Goal: Complete application form: Complete application form

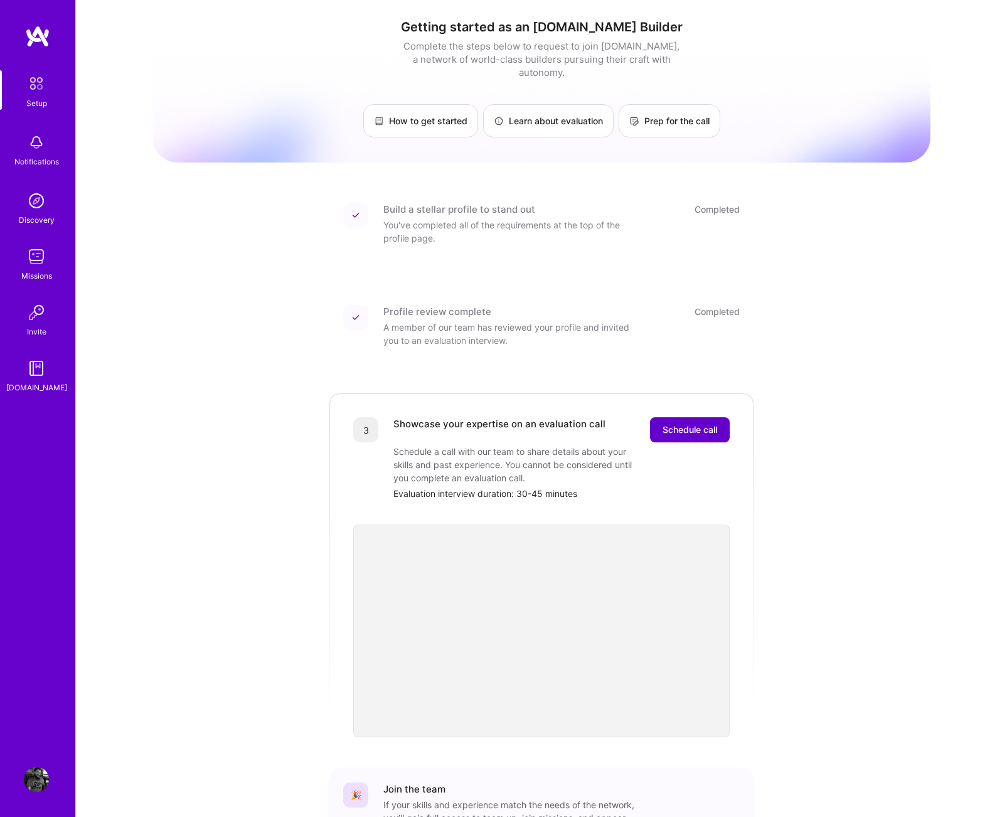
click at [692, 424] on span "Schedule call" at bounding box center [690, 430] width 55 height 13
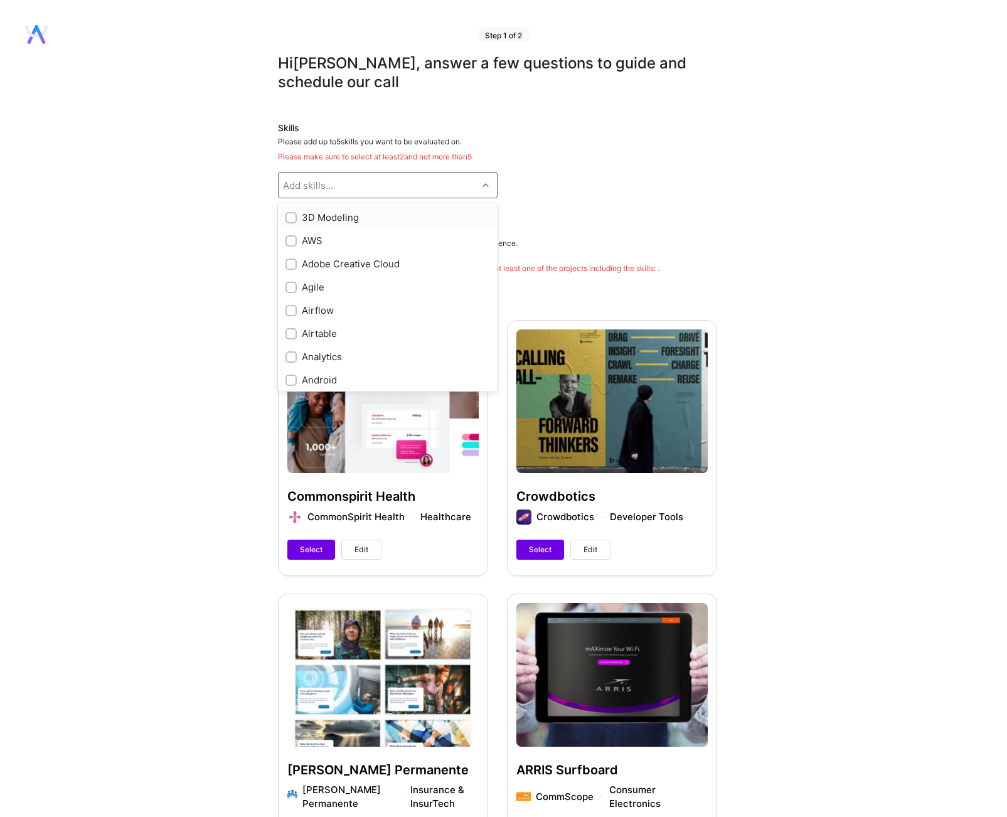
click at [484, 184] on icon at bounding box center [485, 185] width 6 height 6
click at [291, 253] on input "checkbox" at bounding box center [292, 257] width 9 height 9
checkbox input "true"
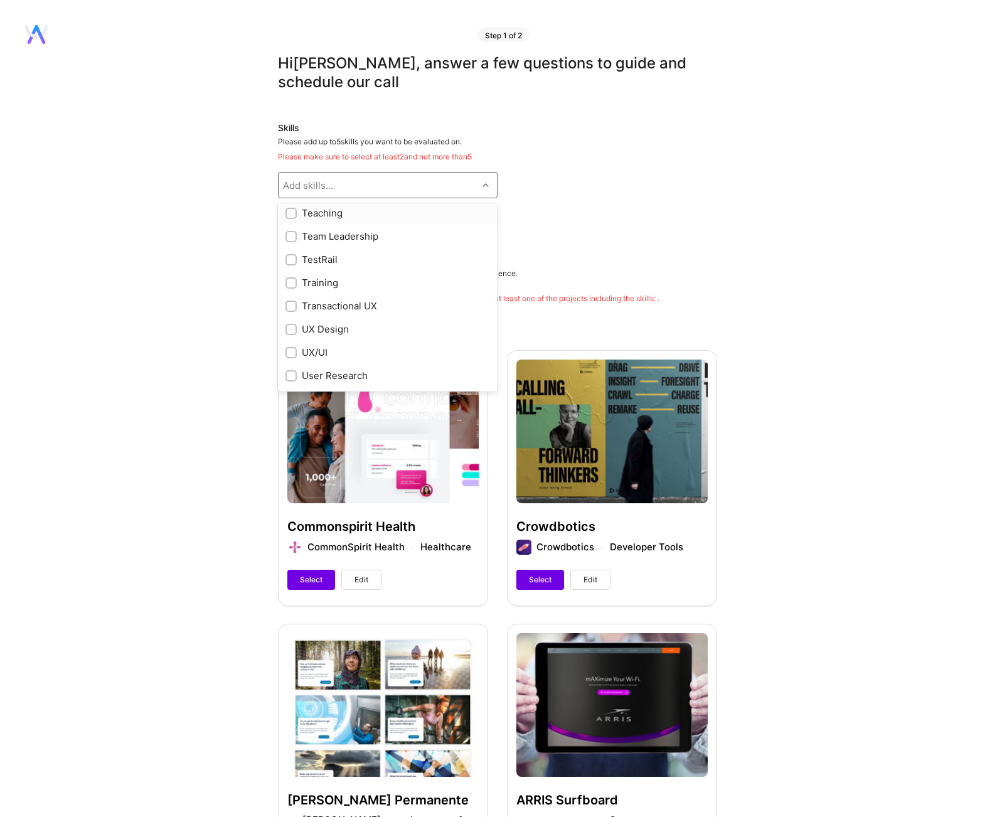
scroll to position [1378, 0]
click at [292, 325] on input "checkbox" at bounding box center [292, 326] width 9 height 9
checkbox input "true"
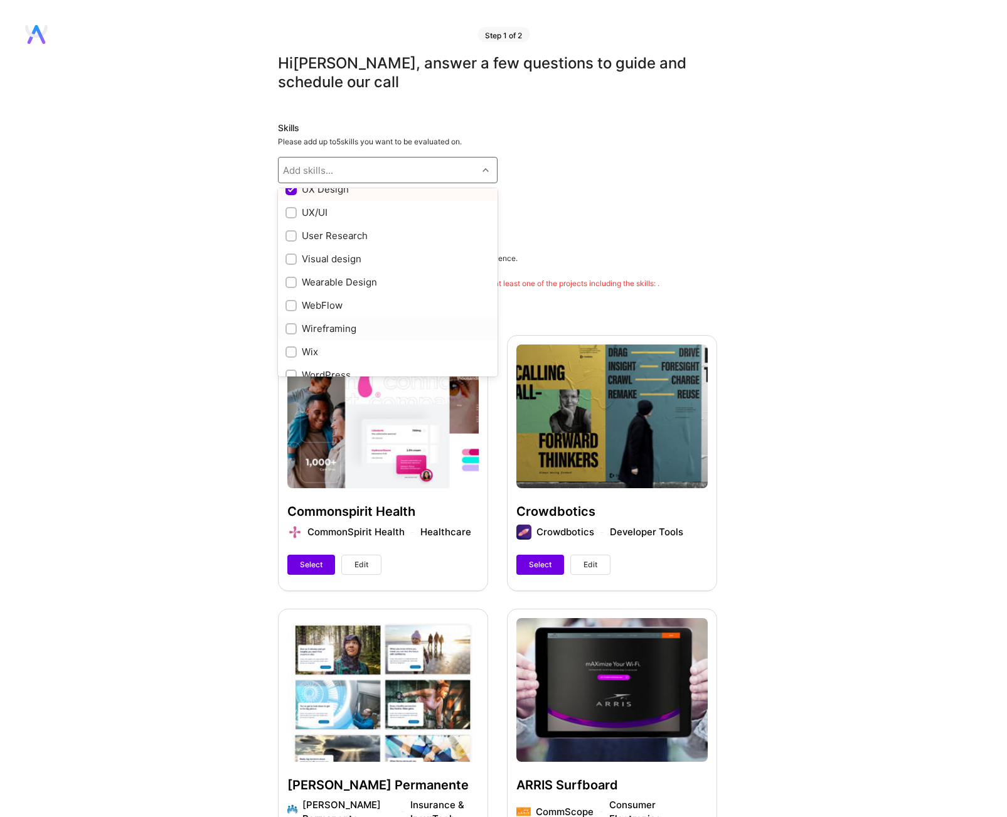
scroll to position [1506, 0]
click at [290, 250] on input "checkbox" at bounding box center [292, 252] width 9 height 9
checkbox input "true"
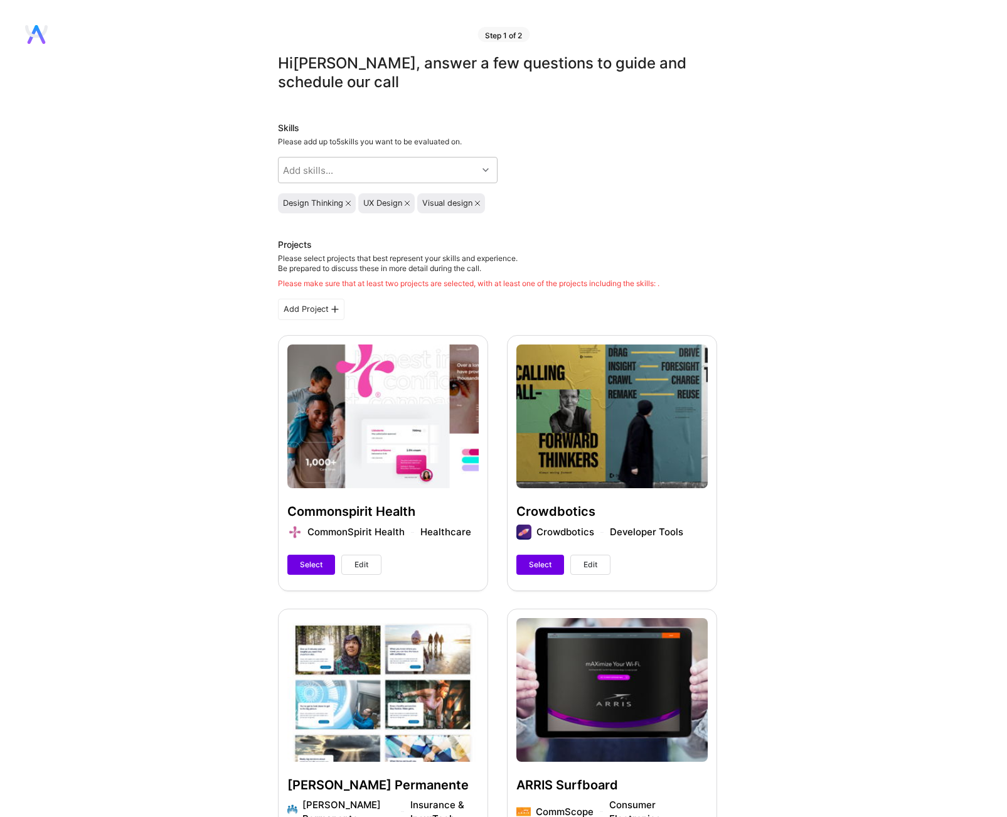
click at [519, 178] on div "Skills Please add up to 5 skills you want to be evaluated on. Add skills... Des…" at bounding box center [497, 168] width 439 height 92
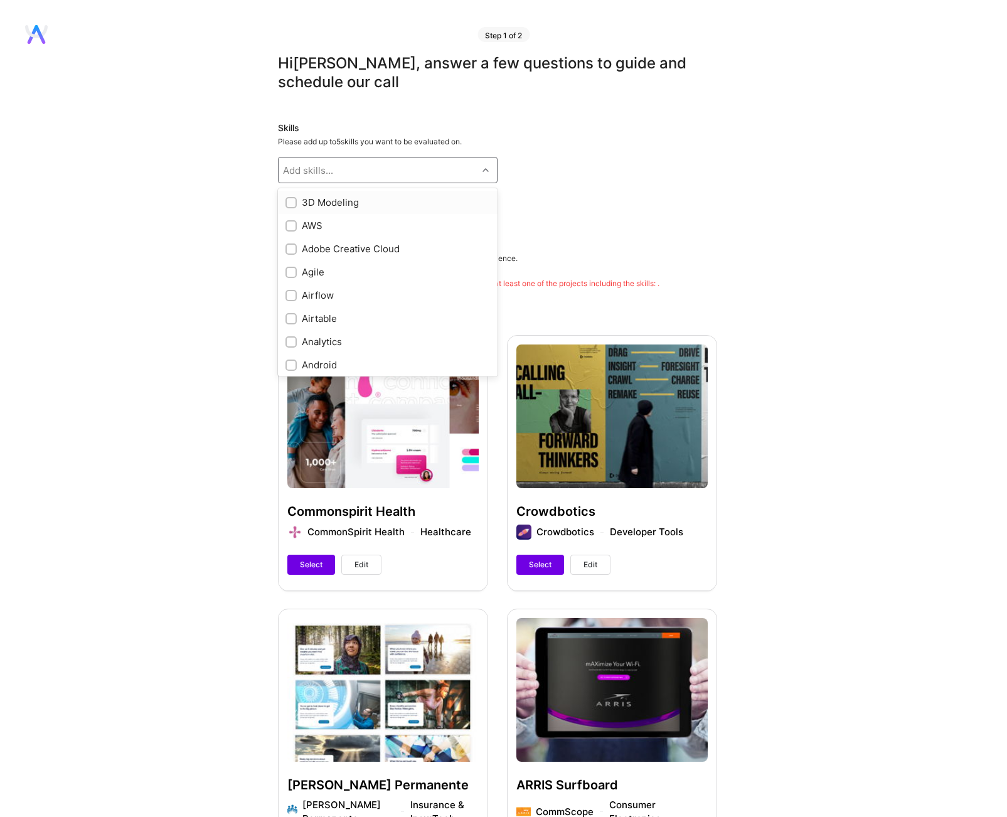
click at [486, 169] on icon at bounding box center [485, 170] width 6 height 6
click at [290, 260] on input "checkbox" at bounding box center [292, 262] width 9 height 9
checkbox input "true"
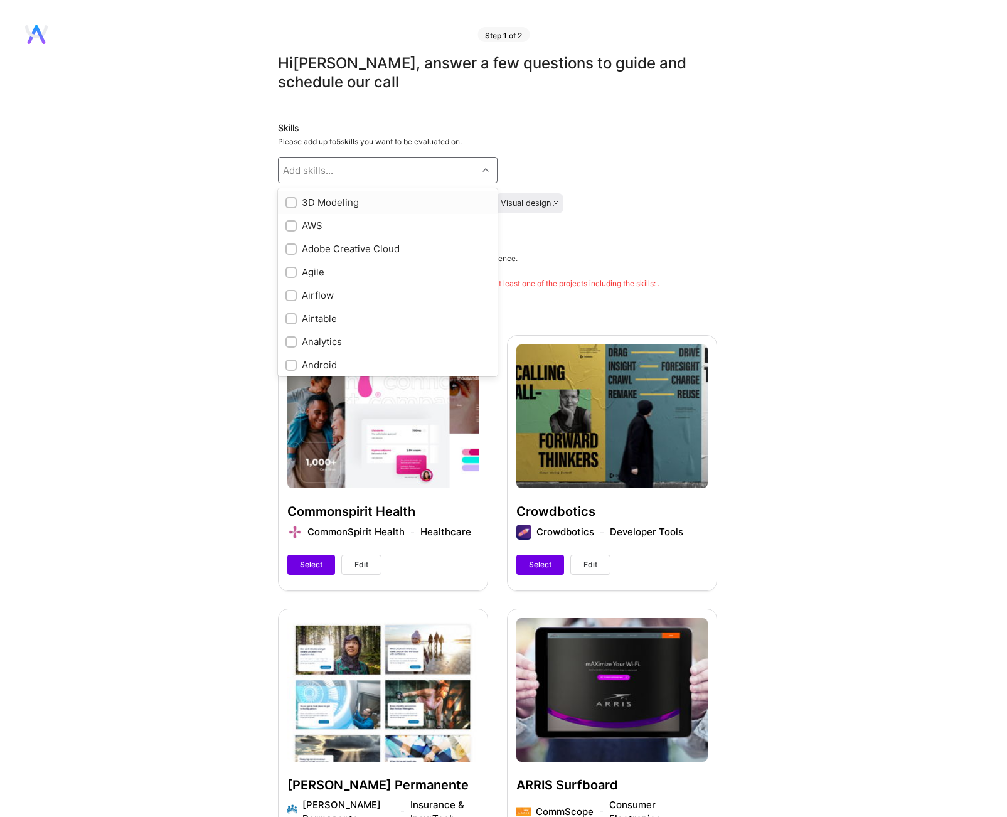
click at [484, 170] on icon at bounding box center [485, 170] width 6 height 6
click at [623, 242] on h3 "Projects" at bounding box center [468, 245] width 381 height 15
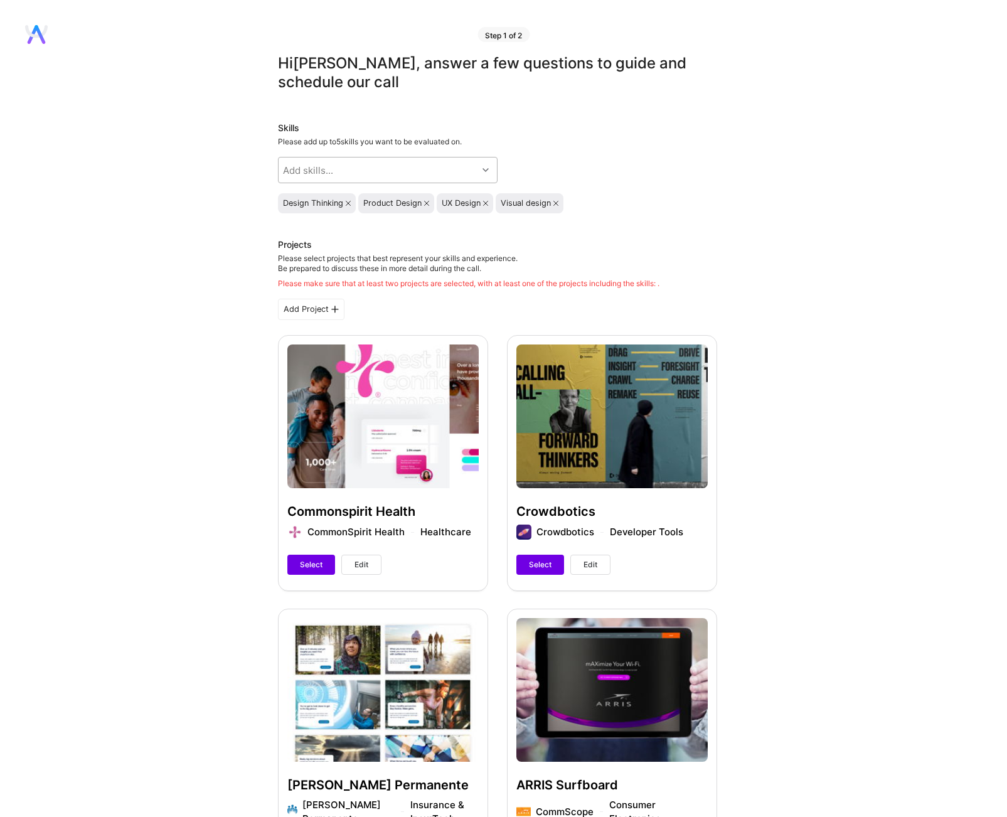
click at [488, 169] on icon at bounding box center [485, 170] width 6 height 6
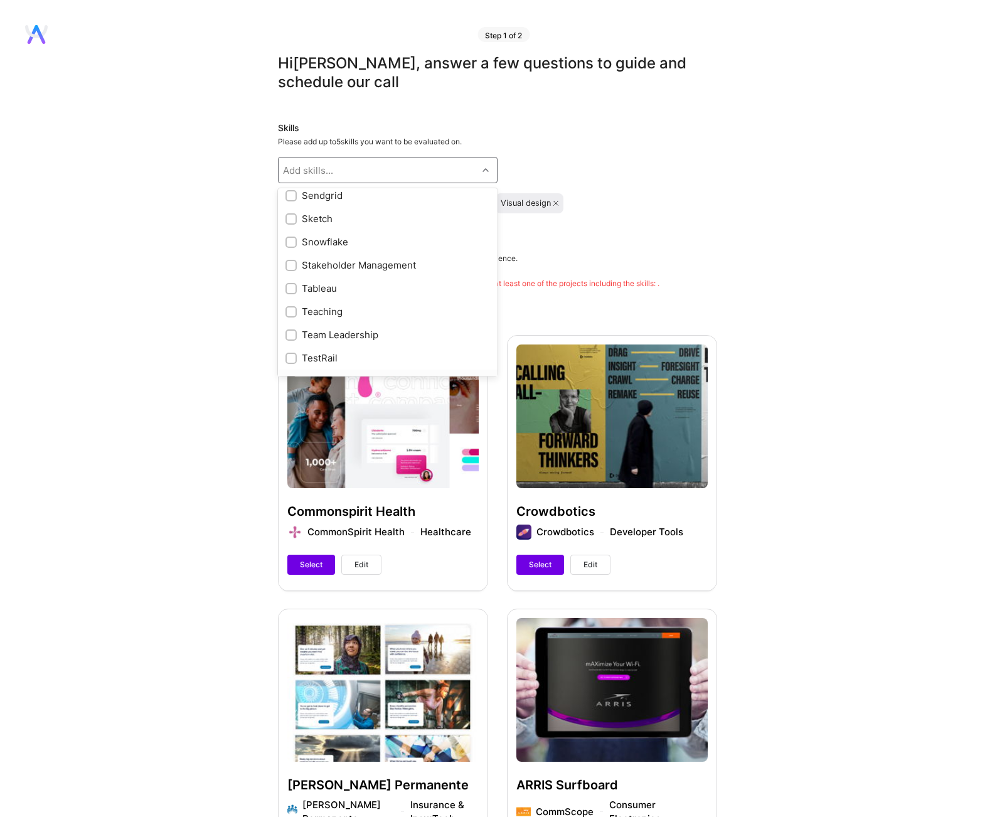
scroll to position [1262, 0]
click at [289, 330] on input "checkbox" at bounding box center [292, 333] width 9 height 9
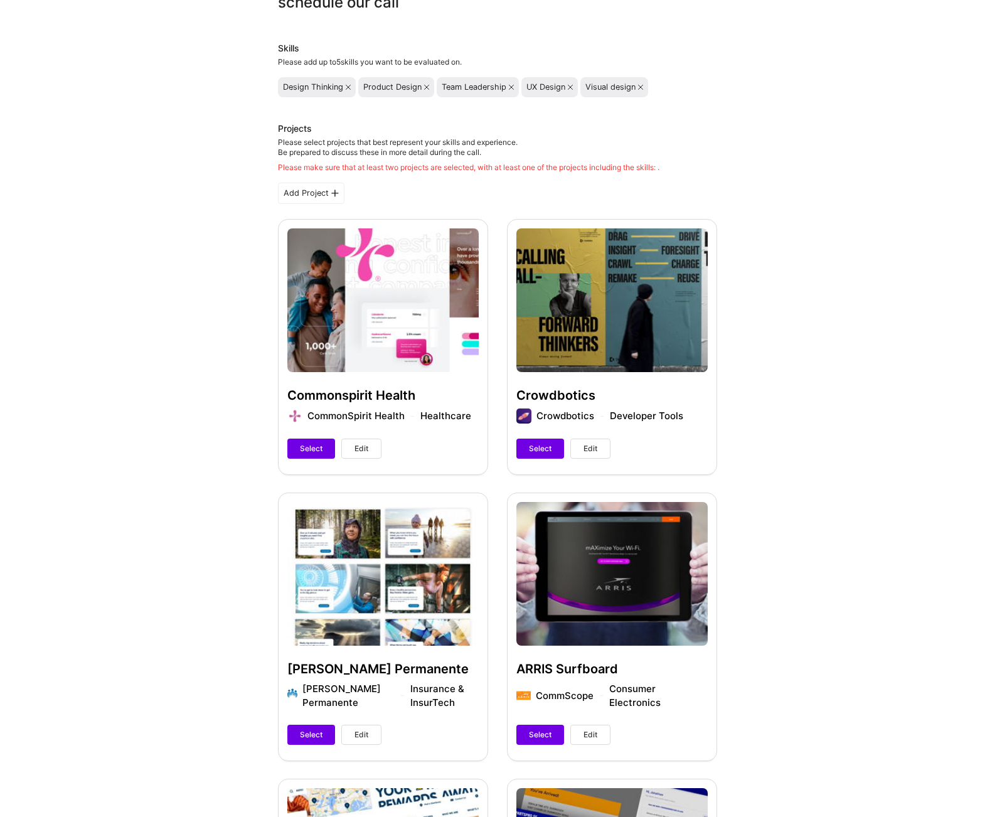
scroll to position [83, 0]
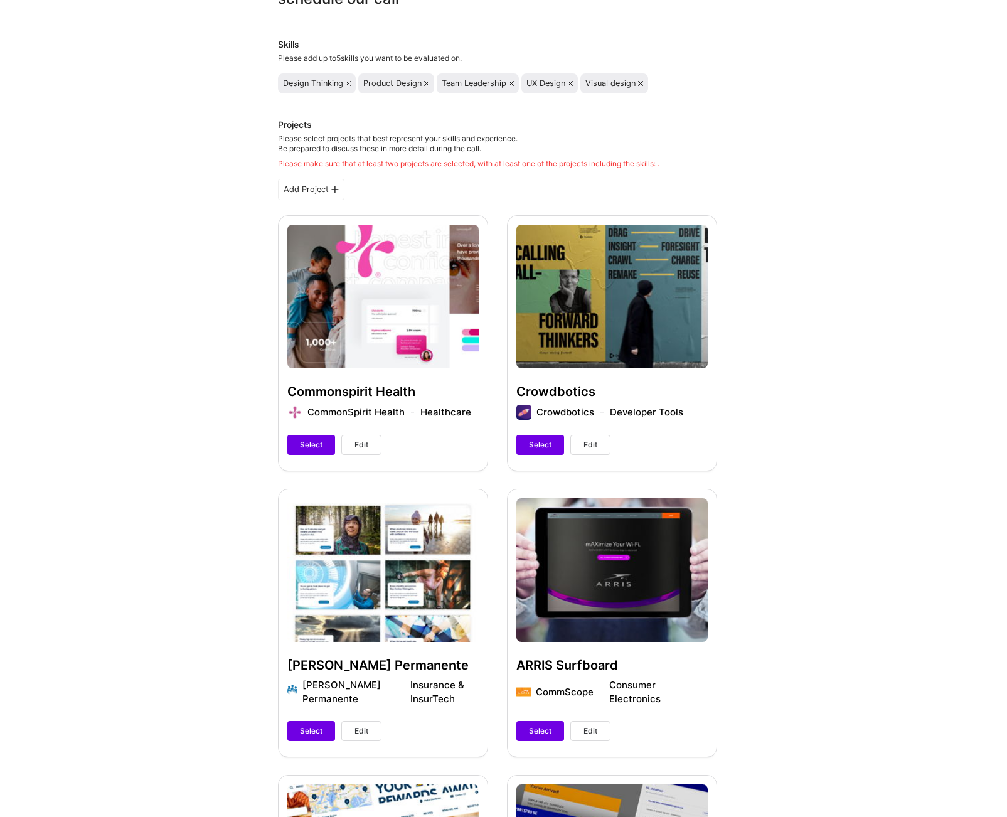
click at [427, 82] on icon at bounding box center [426, 83] width 5 height 5
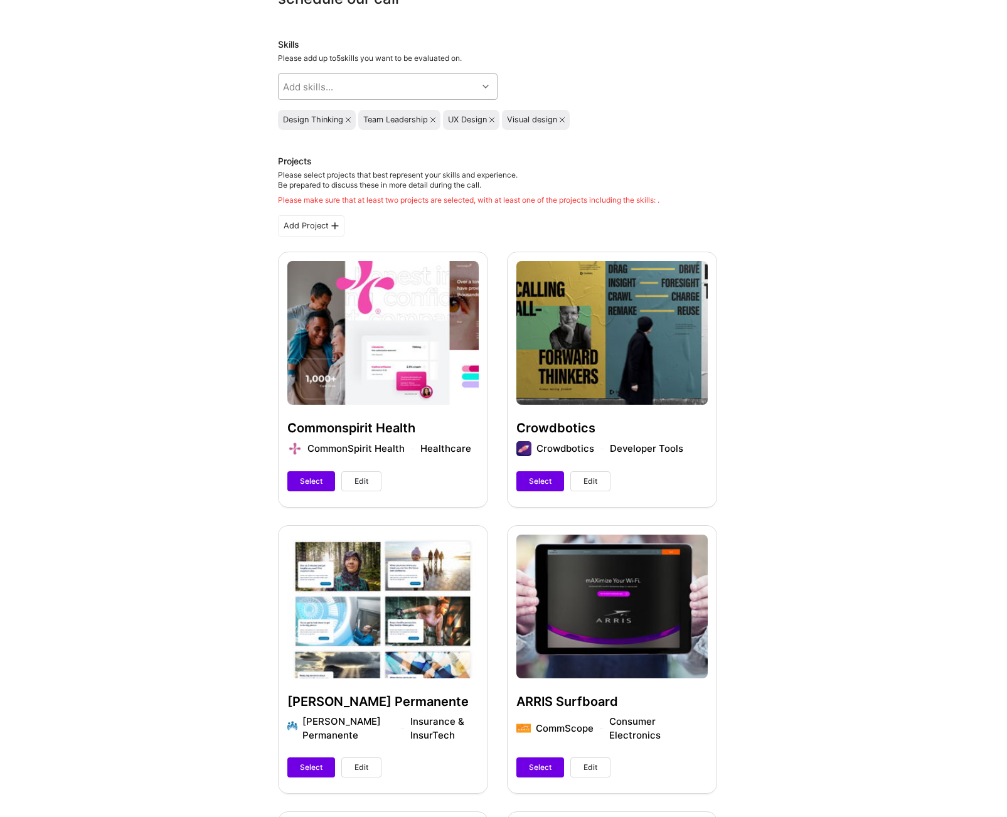
click at [485, 85] on icon at bounding box center [485, 86] width 6 height 6
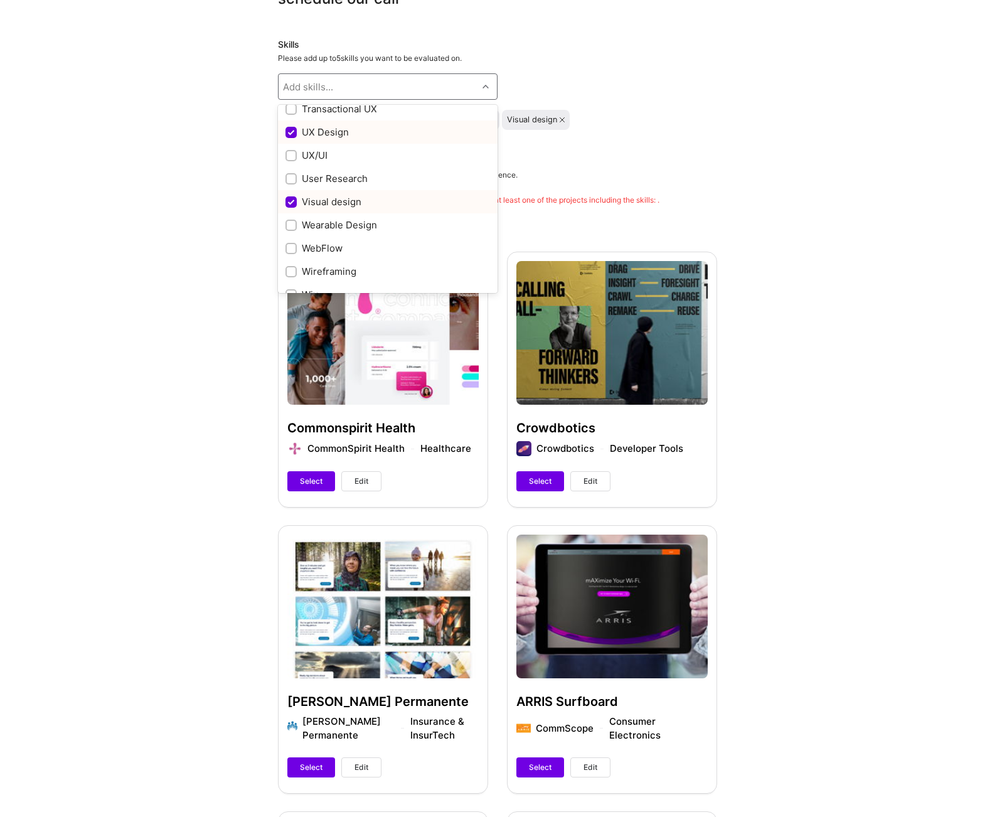
scroll to position [1430, 0]
click at [292, 198] on input "checkbox" at bounding box center [292, 199] width 9 height 9
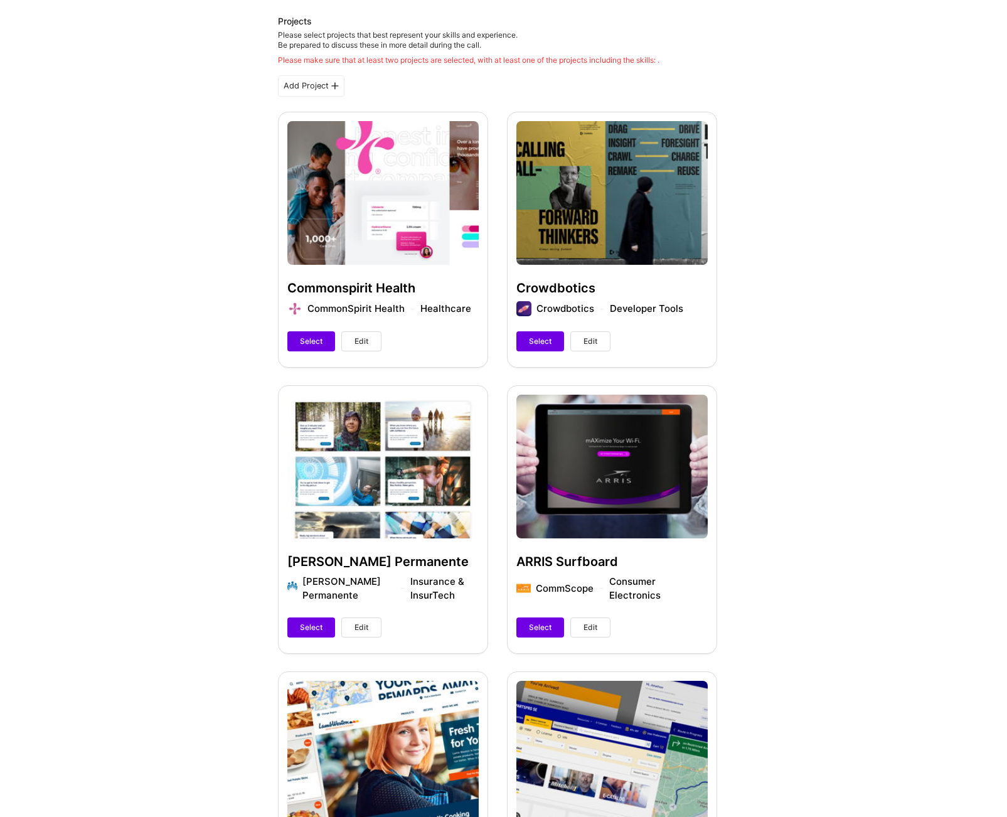
scroll to position [188, 0]
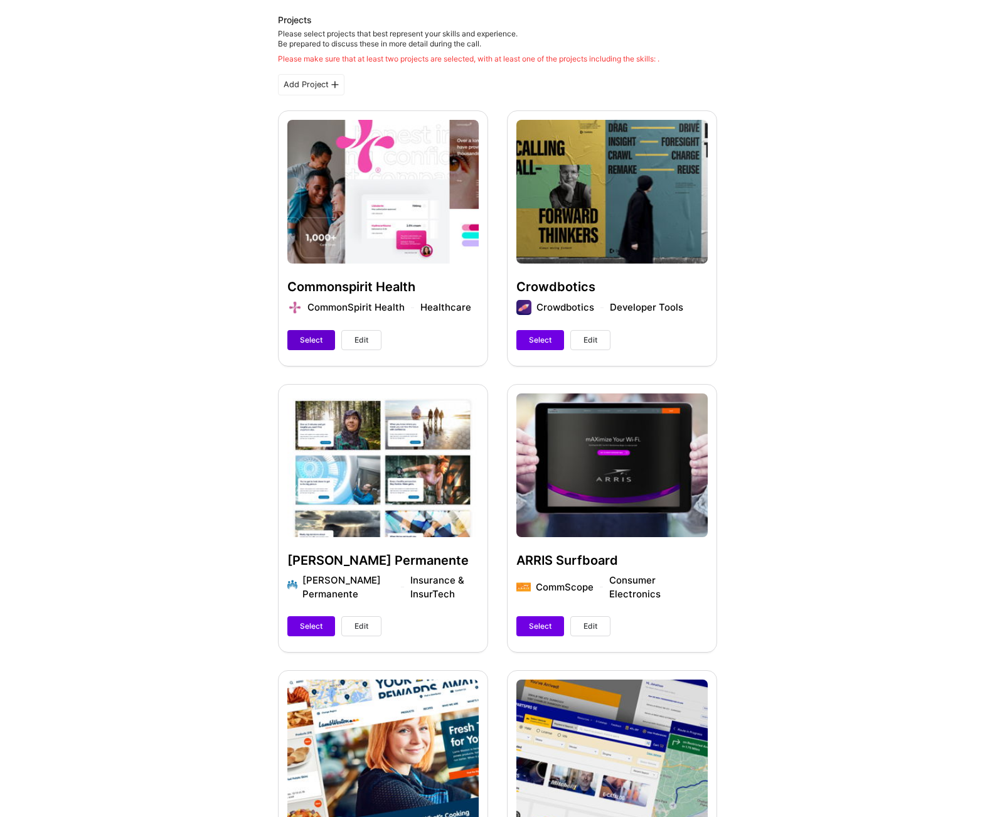
click at [312, 339] on span "Select" at bounding box center [311, 339] width 23 height 11
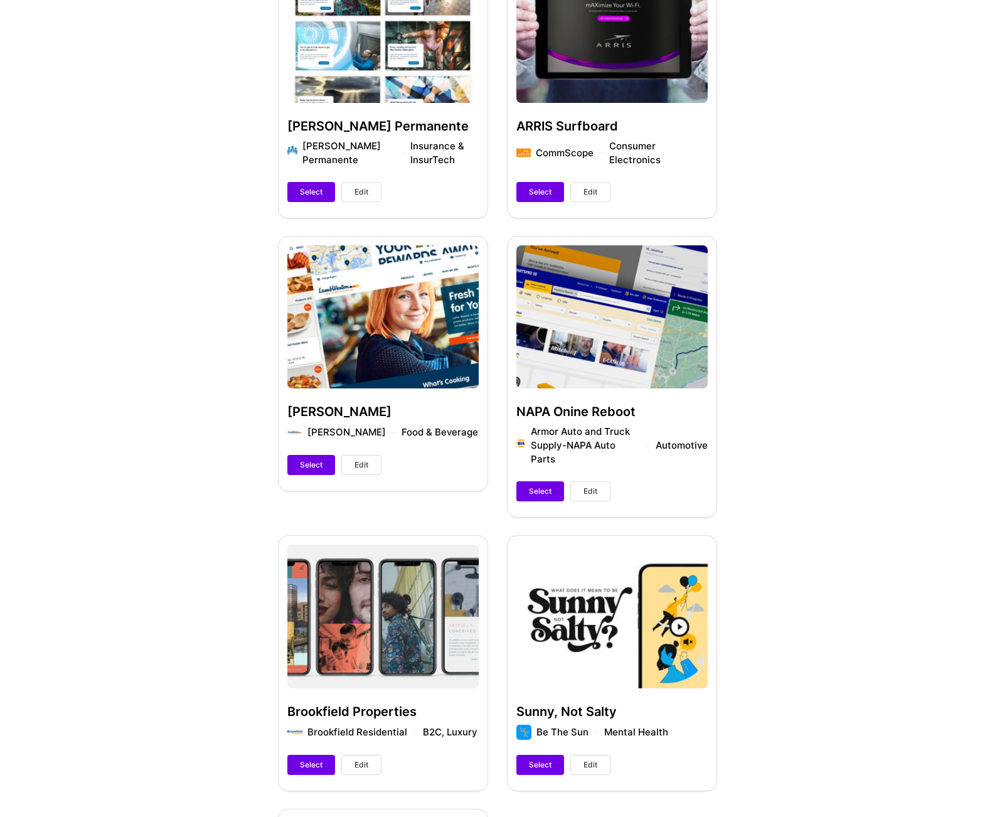
scroll to position [626, 0]
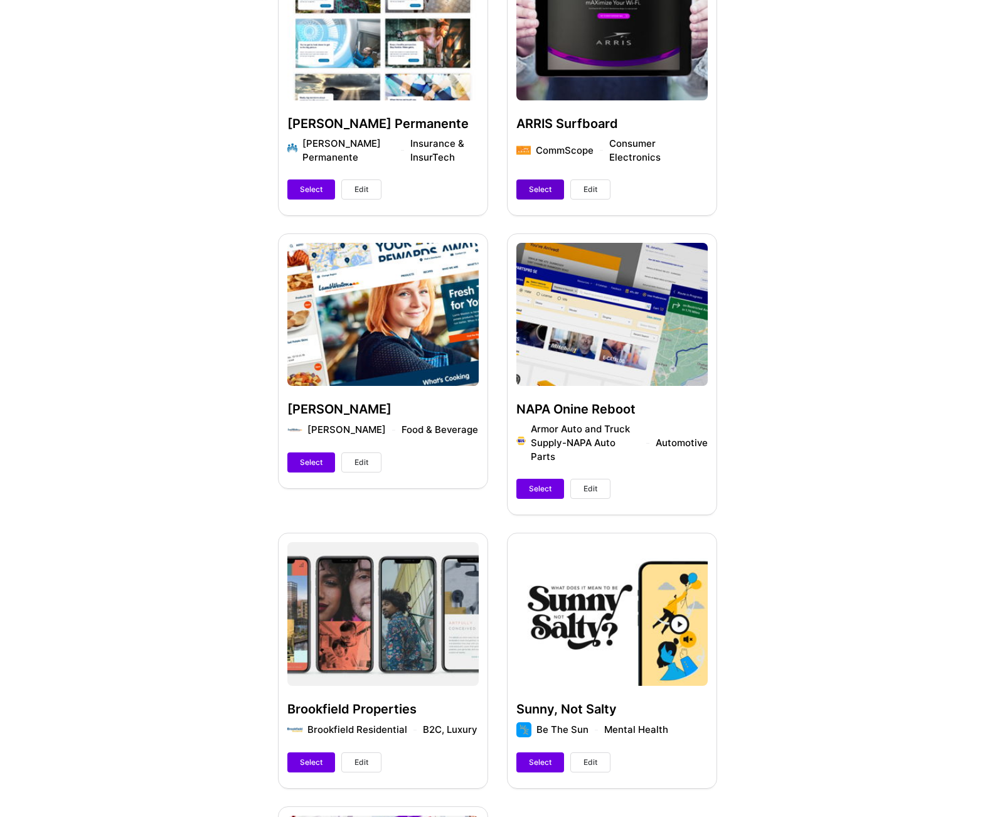
click at [540, 188] on span "Select" at bounding box center [540, 189] width 23 height 11
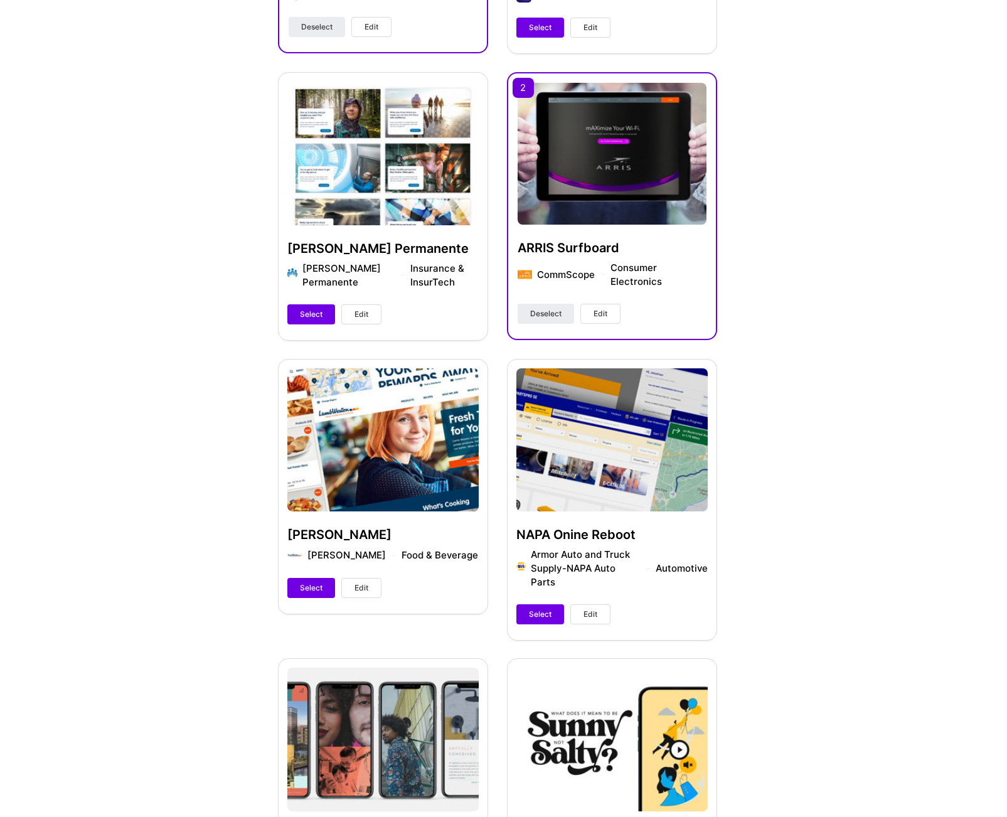
scroll to position [548, 0]
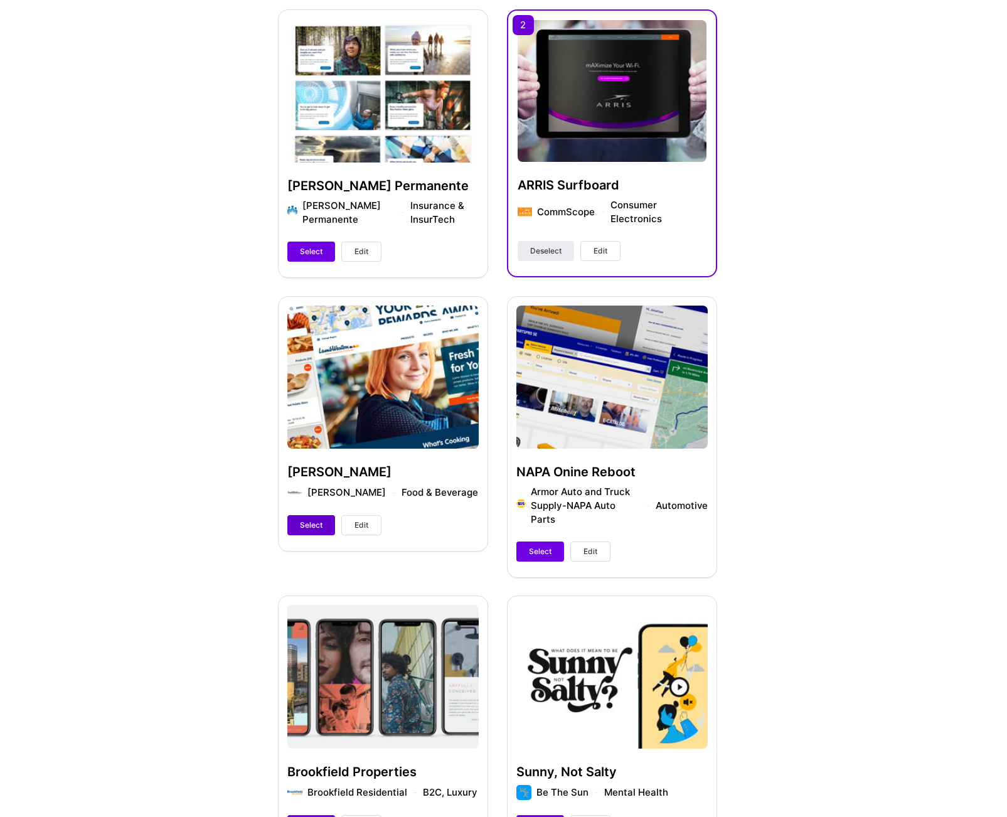
click at [314, 525] on span "Select" at bounding box center [311, 525] width 23 height 11
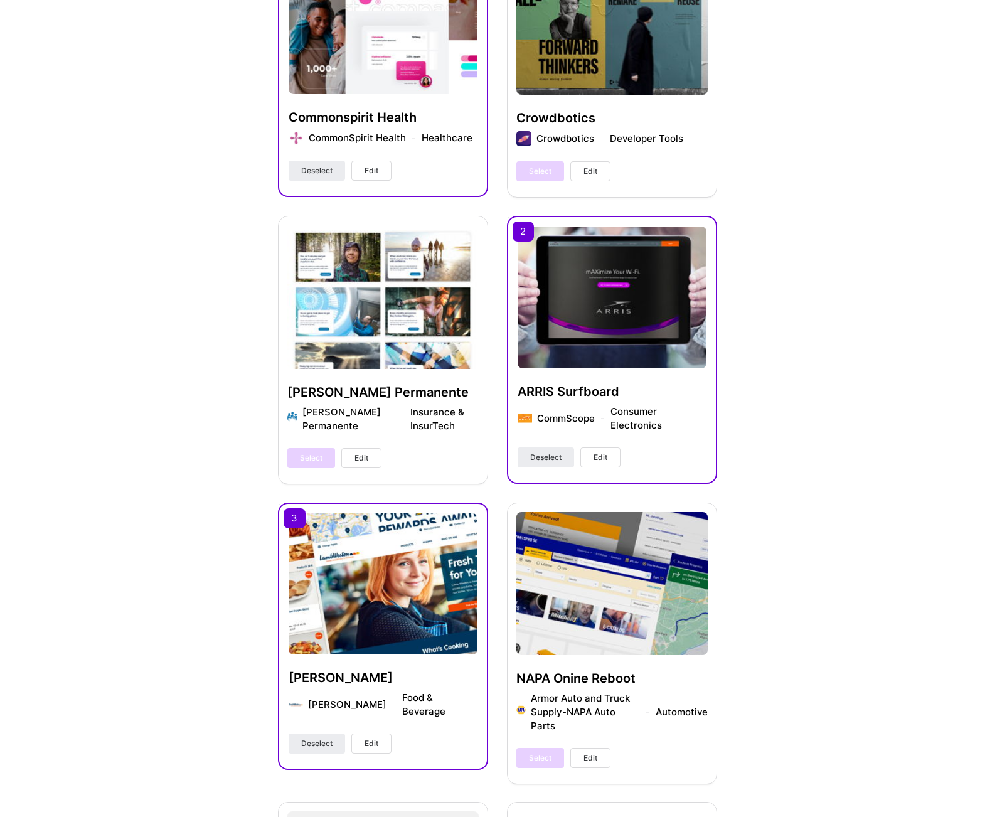
scroll to position [351, 0]
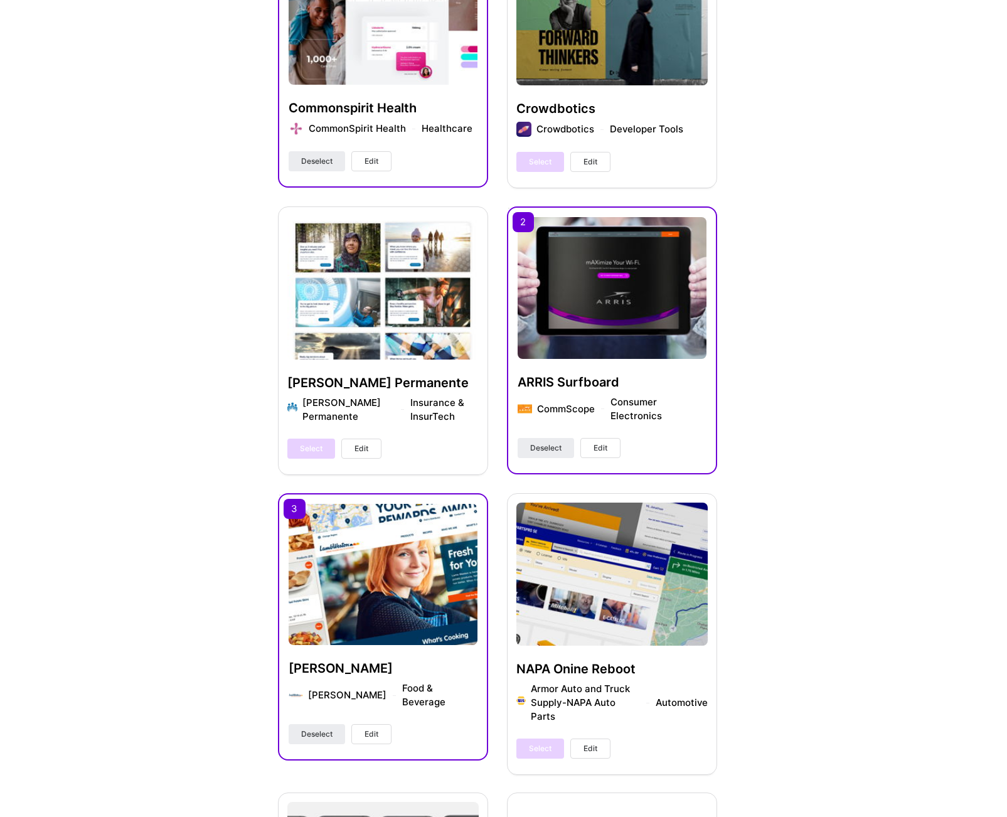
click at [392, 302] on div "Kaiser Permanente Kaiser Permanente Insurance & InsurTech Select Edit" at bounding box center [383, 339] width 210 height 267
click at [325, 728] on span "Deselect" at bounding box center [316, 733] width 31 height 11
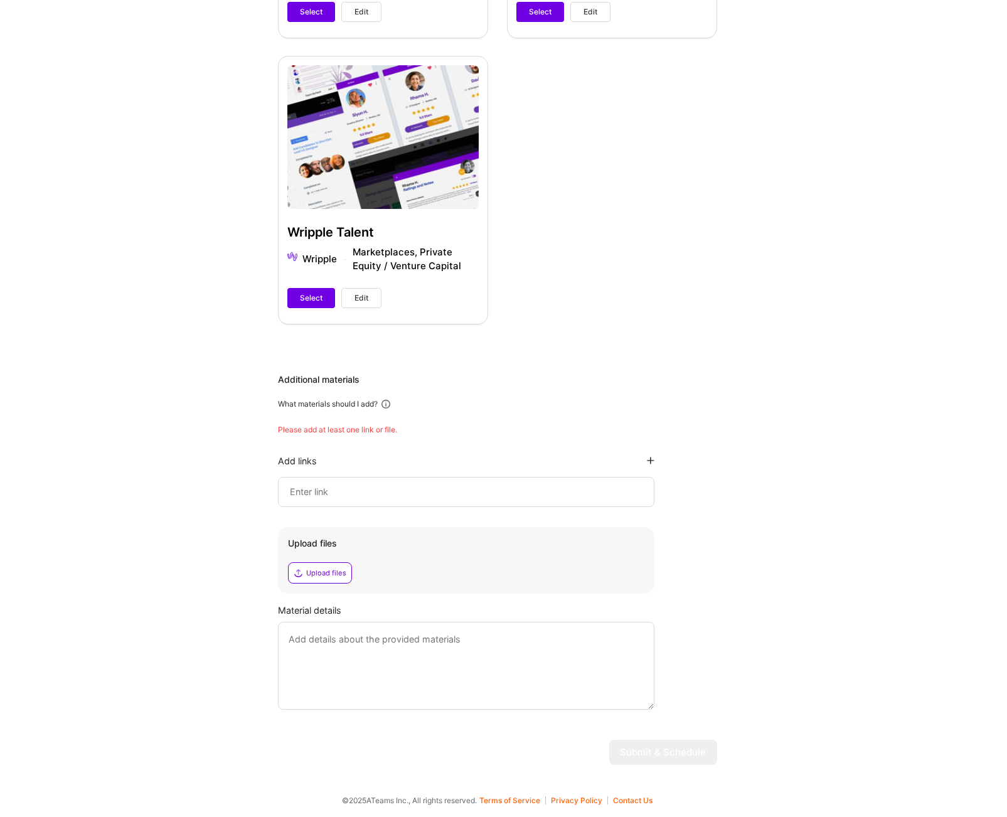
scroll to position [1357, 0]
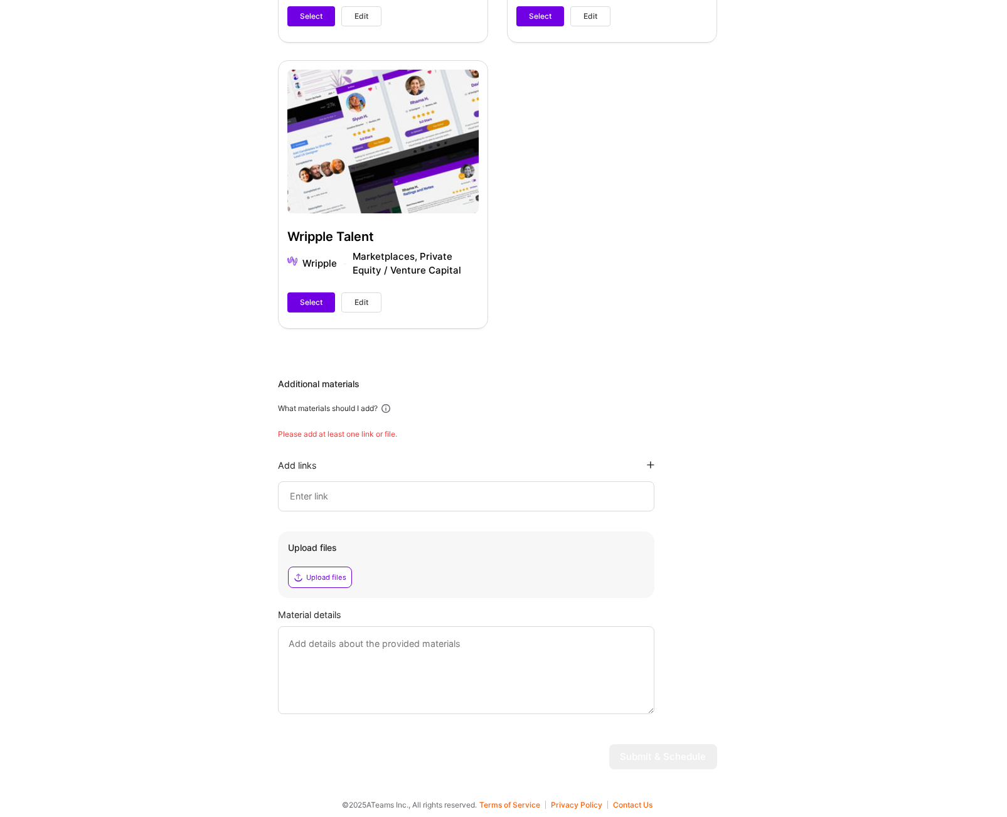
click at [541, 499] on input at bounding box center [466, 496] width 355 height 15
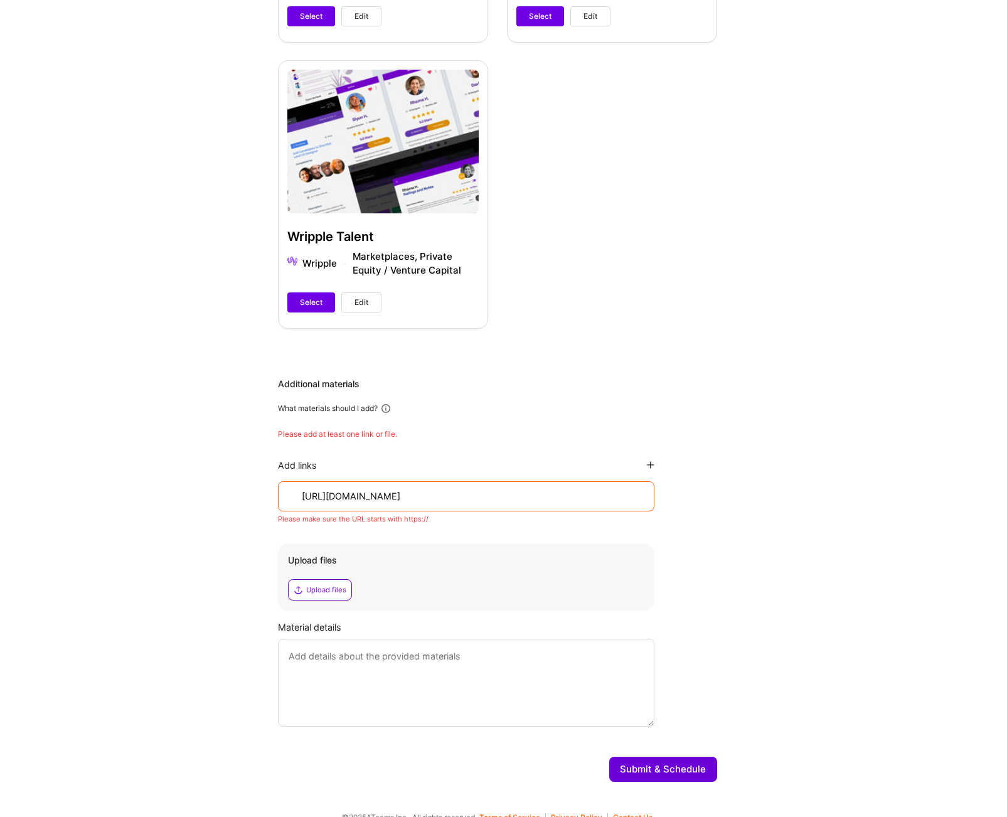
scroll to position [1336, 0]
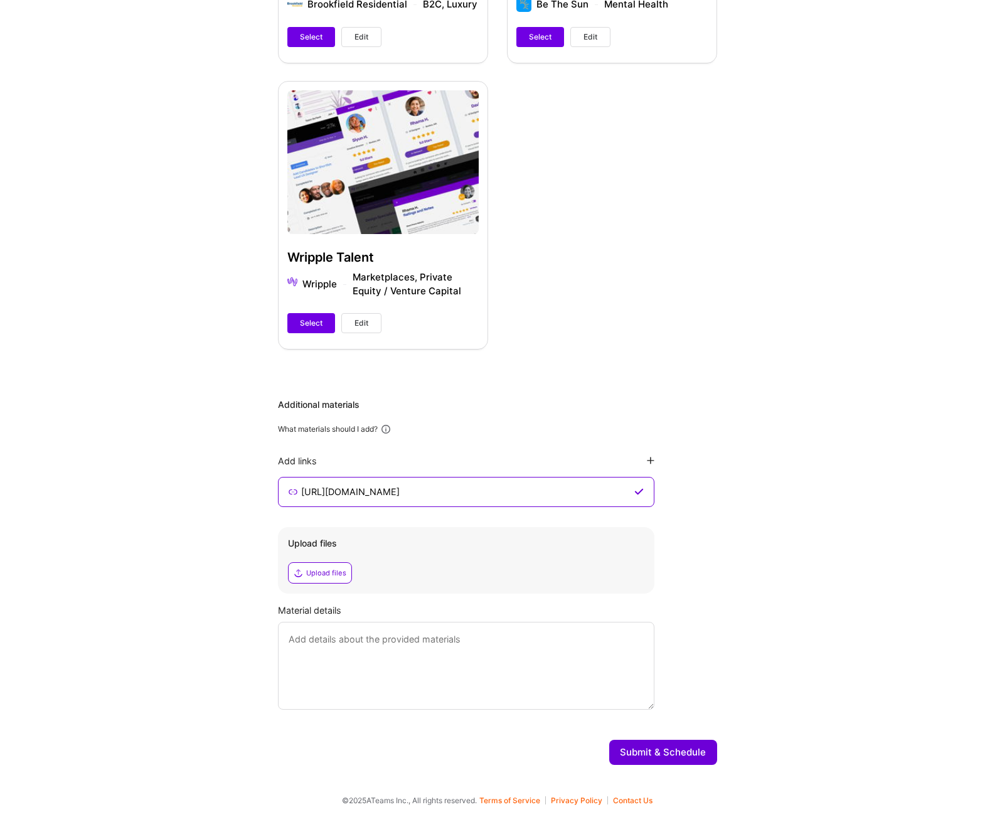
drag, startPoint x: 379, startPoint y: 488, endPoint x: 285, endPoint y: 490, distance: 94.1
click at [285, 490] on div "https://cxmind.me" at bounding box center [466, 492] width 376 height 30
paste input "/portfolio/commonspirit-health/"
type input "https://cxmind.me/portfolio/commonspirit-health/"
click at [319, 636] on textarea at bounding box center [466, 666] width 376 height 88
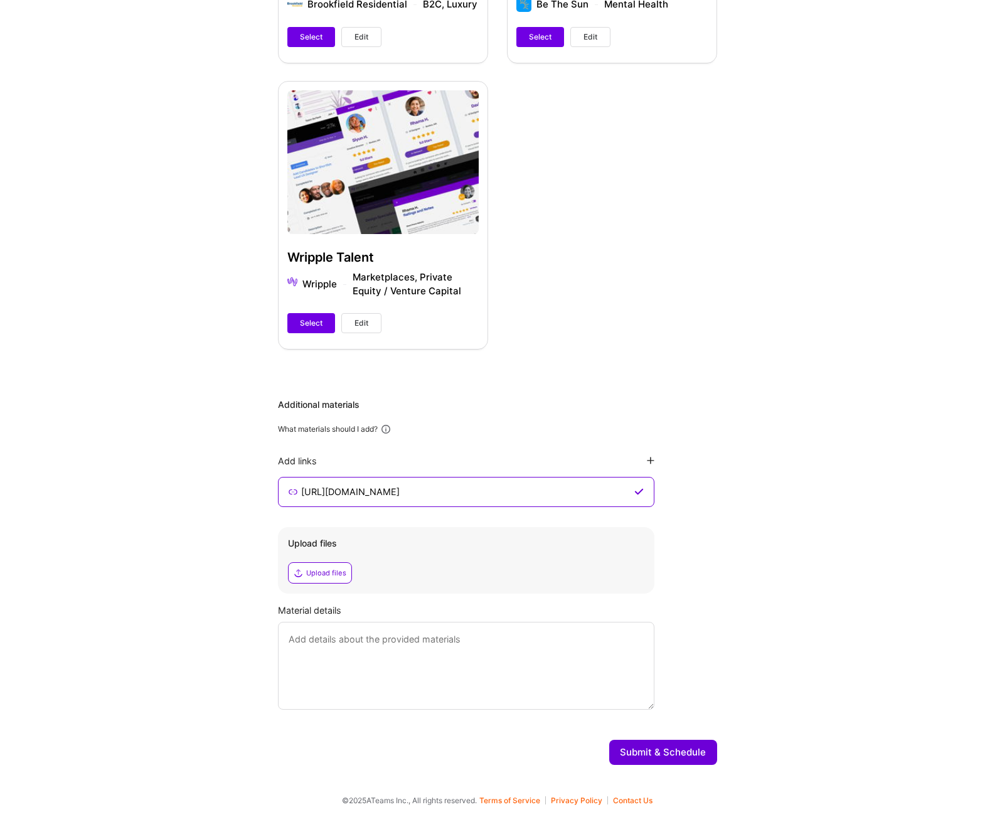
click at [651, 460] on icon at bounding box center [651, 461] width 8 height 8
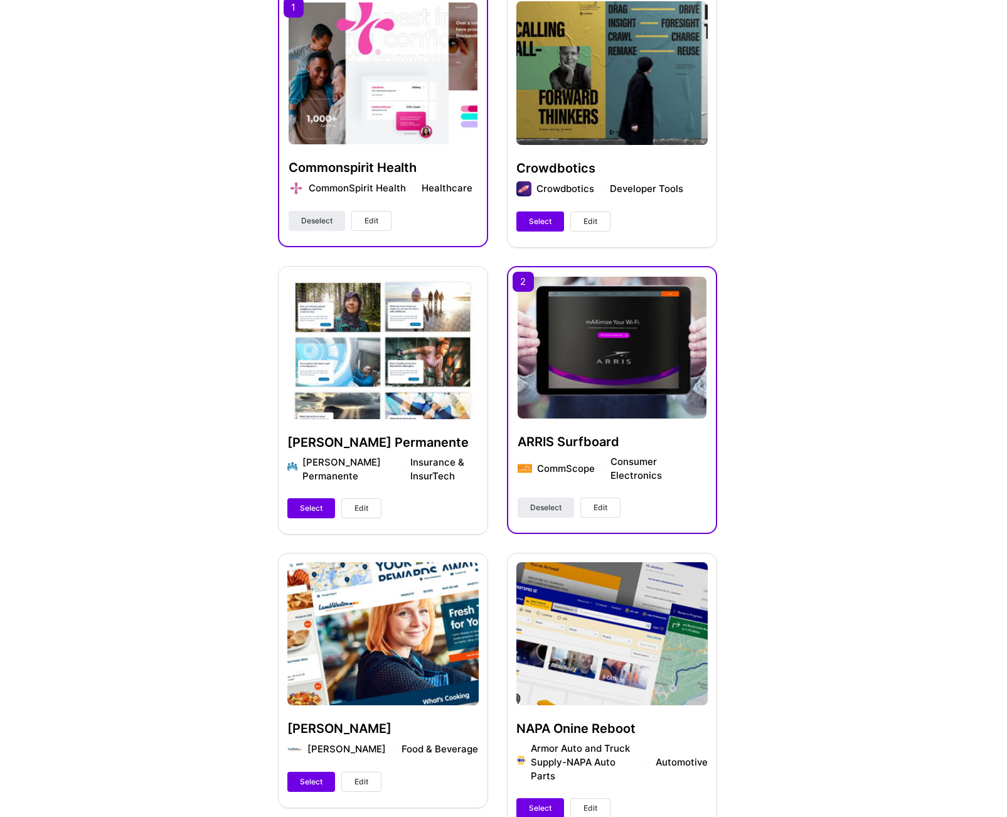
scroll to position [267, 0]
